Goal: Task Accomplishment & Management: Manage account settings

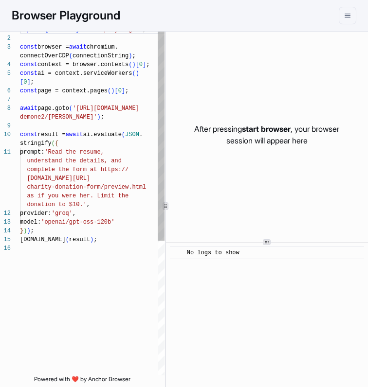
scroll to position [61, 0]
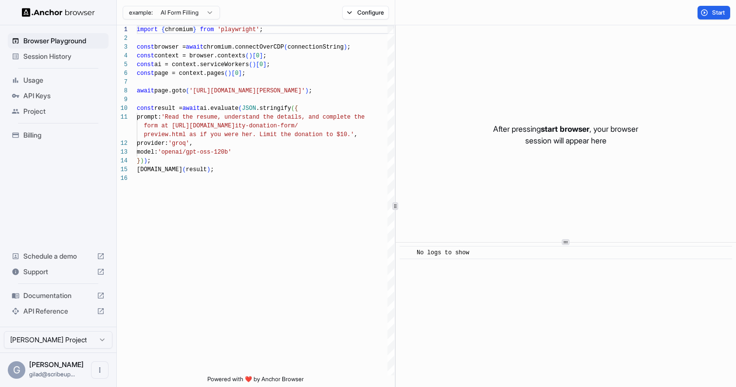
click at [72, 58] on span "Session History" at bounding box center [63, 57] width 81 height 10
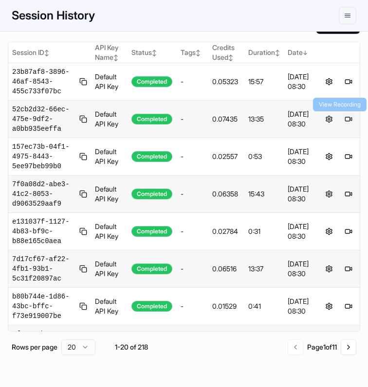
click at [348, 119] on button at bounding box center [348, 119] width 12 height 12
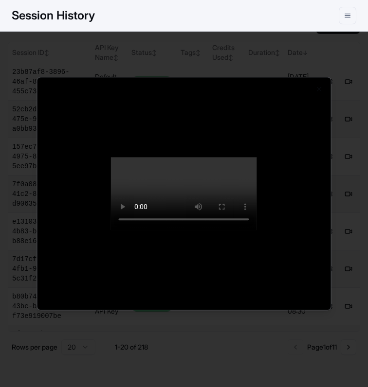
click at [351, 35] on div at bounding box center [184, 193] width 368 height 387
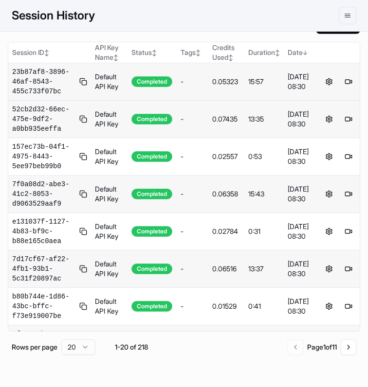
click at [298, 82] on div "Aug 22, 2025, 08:30" at bounding box center [301, 81] width 27 height 19
click at [343, 84] on button at bounding box center [348, 82] width 12 height 12
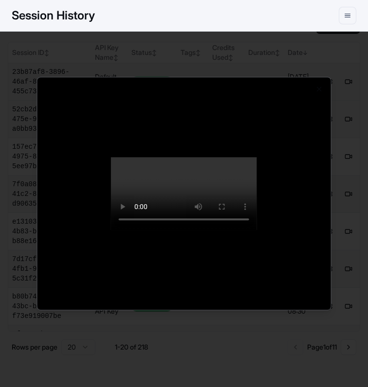
click at [141, 369] on div at bounding box center [184, 193] width 368 height 387
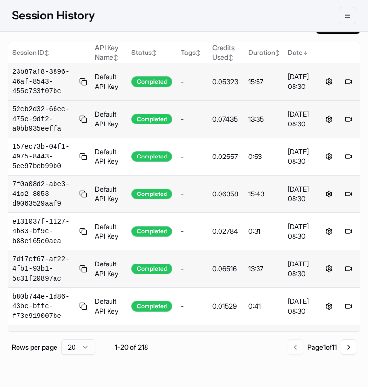
click at [364, 202] on main "Anchor Session History Session History End All Session ID ↕ API Key Name ↕ Stat…" at bounding box center [184, 193] width 368 height 387
click at [350, 196] on button at bounding box center [348, 194] width 12 height 12
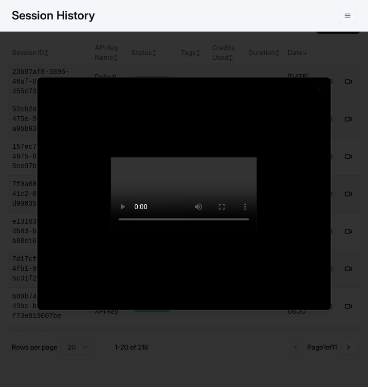
click at [9, 255] on div at bounding box center [184, 193] width 368 height 387
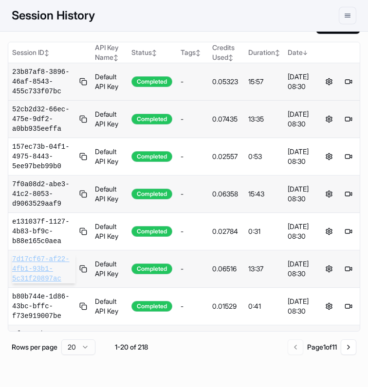
click at [35, 270] on span "7d17cf67-af22-4fb1-93b1-5c31f20897ac" at bounding box center [43, 268] width 63 height 29
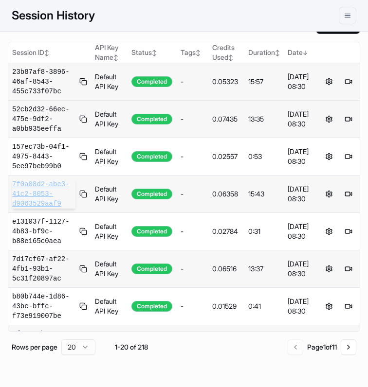
scroll to position [232, 0]
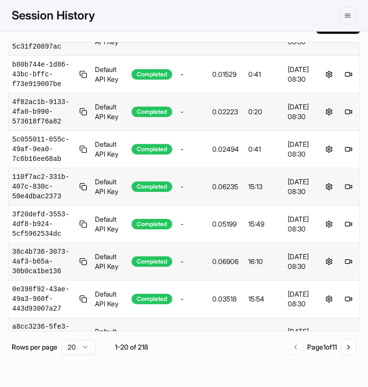
click at [347, 186] on button at bounding box center [348, 187] width 12 height 12
